Goal: Book appointment/travel/reservation

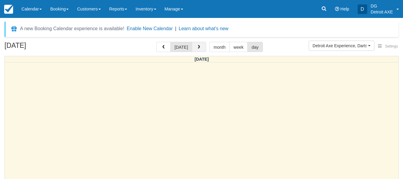
click at [197, 46] on span "button" at bounding box center [199, 47] width 4 height 4
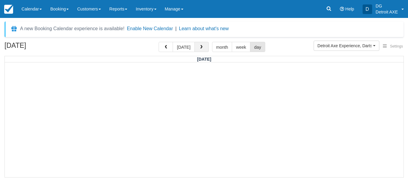
click at [196, 46] on button "button" at bounding box center [201, 47] width 14 height 10
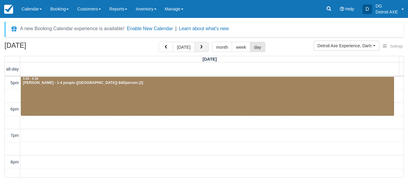
click at [196, 46] on button "button" at bounding box center [201, 47] width 14 height 10
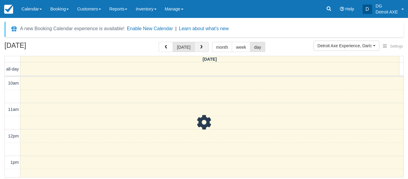
scroll to position [185, 0]
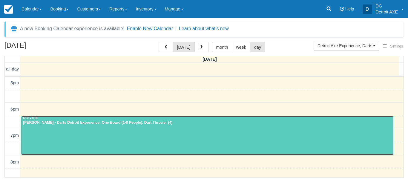
click at [180, 134] on div at bounding box center [207, 135] width 372 height 39
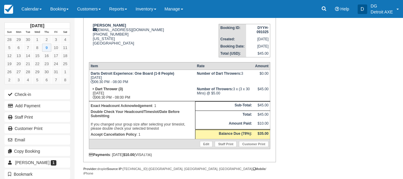
scroll to position [77, 0]
